Goal: Task Accomplishment & Management: Manage account settings

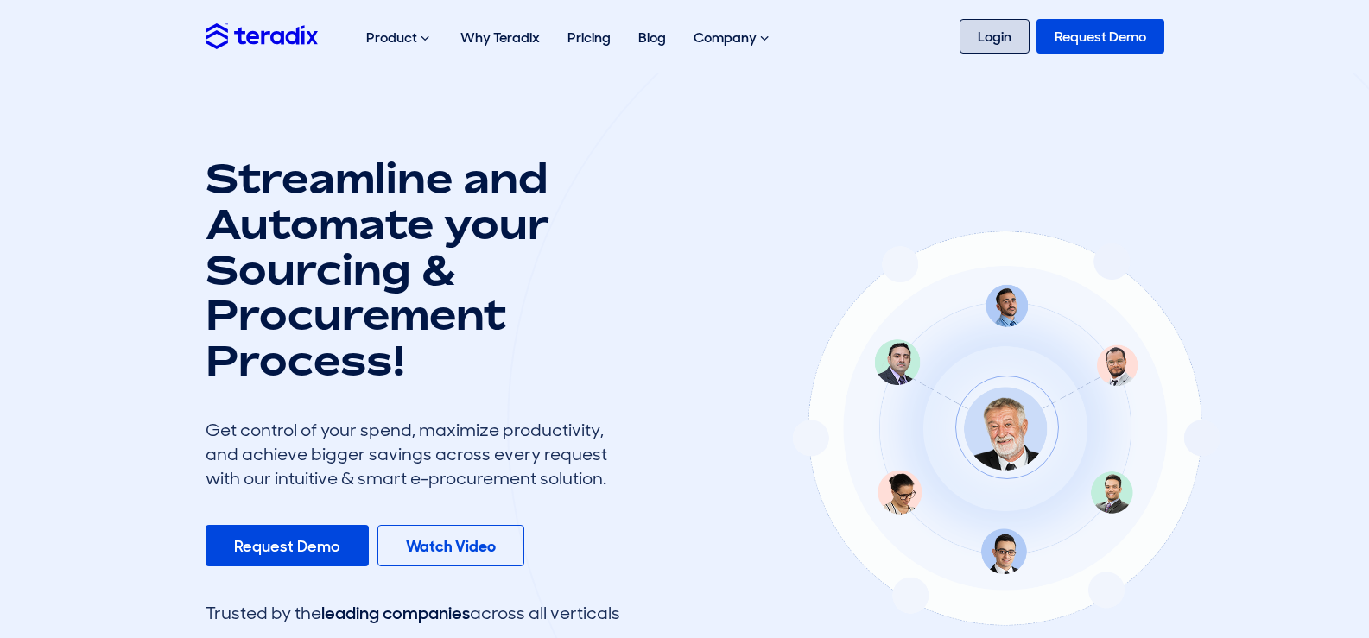
click at [1003, 46] on link "Login" at bounding box center [995, 36] width 70 height 35
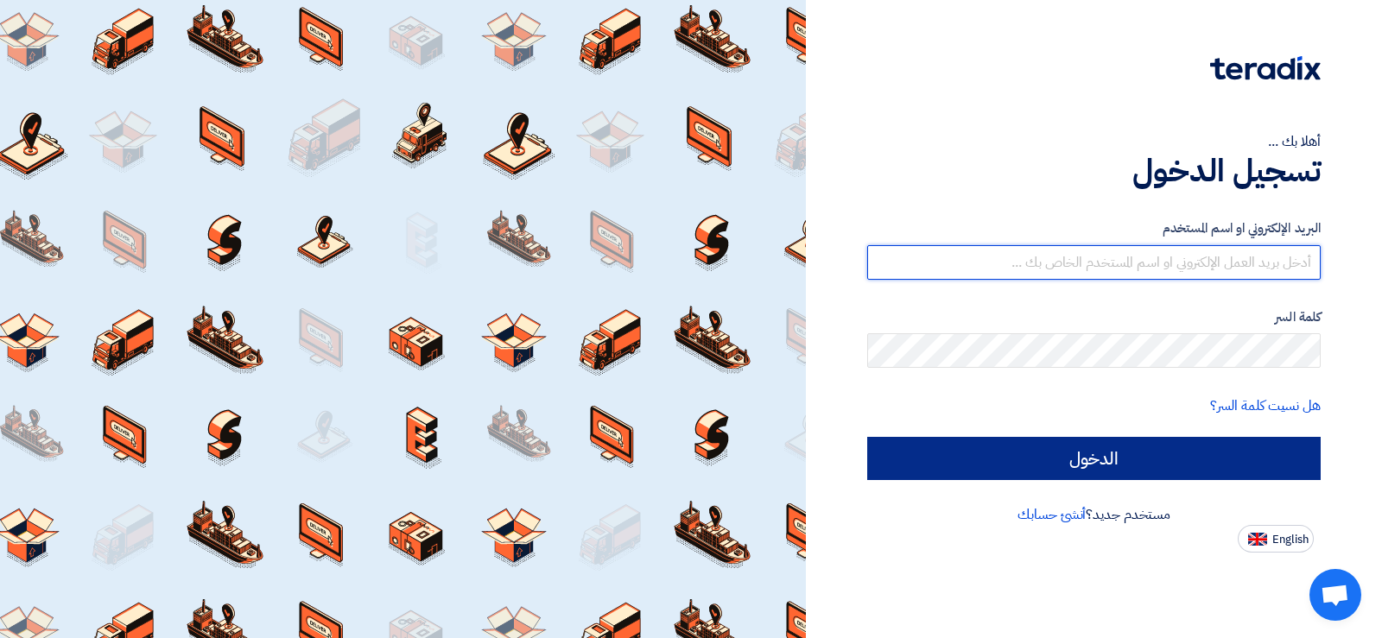
type input "anaszedan78@gmail.com"
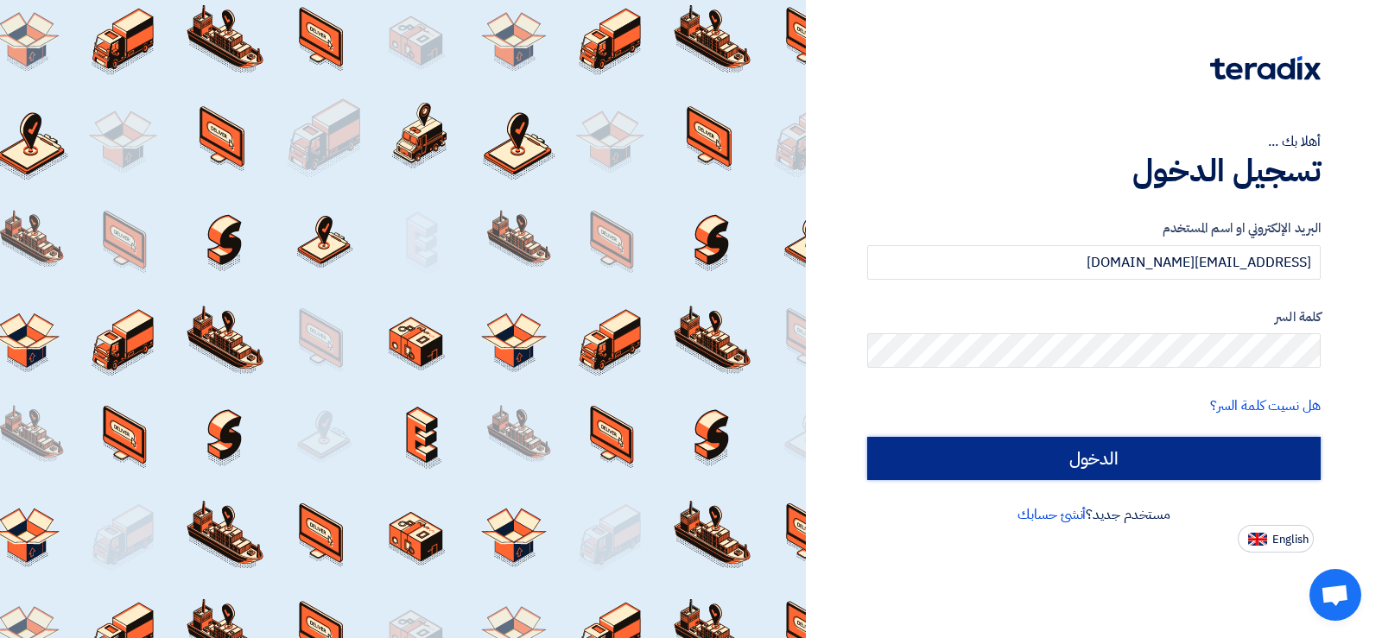
click at [1035, 466] on input "الدخول" at bounding box center [1094, 458] width 454 height 43
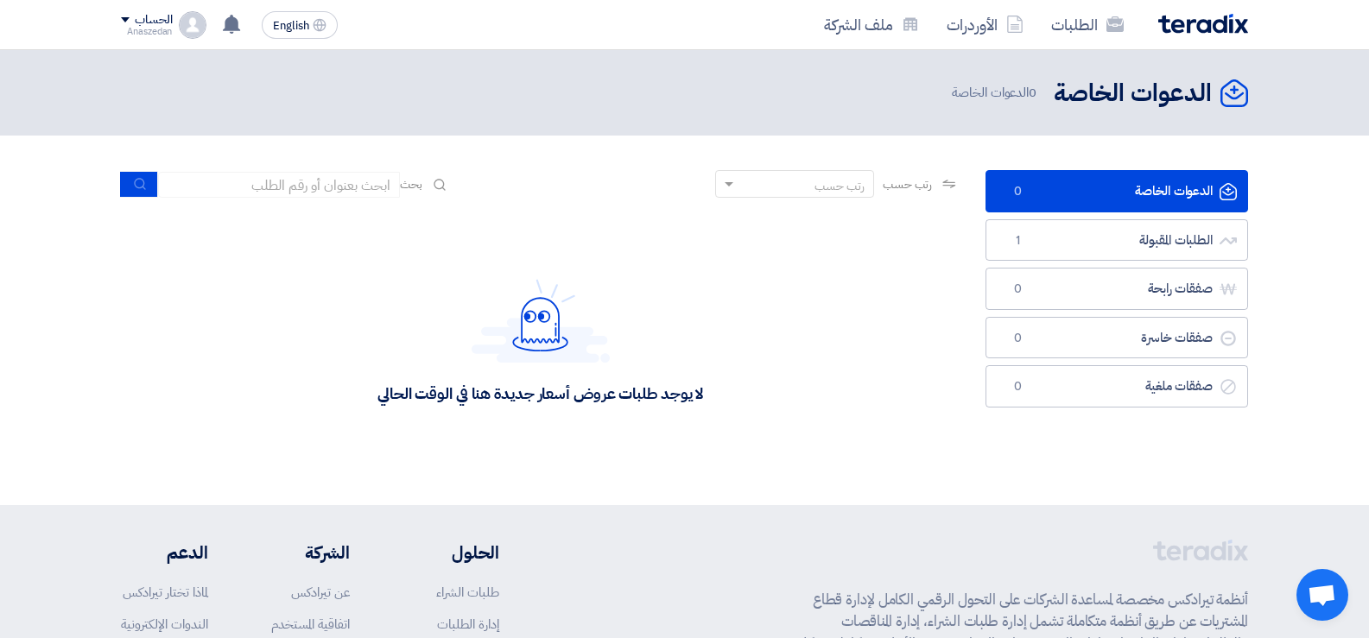
click at [1184, 186] on link "الدعوات الخاصة الدعوات الخاصة 0" at bounding box center [1117, 191] width 263 height 42
click at [716, 187] on span at bounding box center [727, 184] width 22 height 18
click at [582, 194] on div "رتب حسب رتب حسب بحث" at bounding box center [540, 190] width 839 height 41
